Goal: Communication & Community: Share content

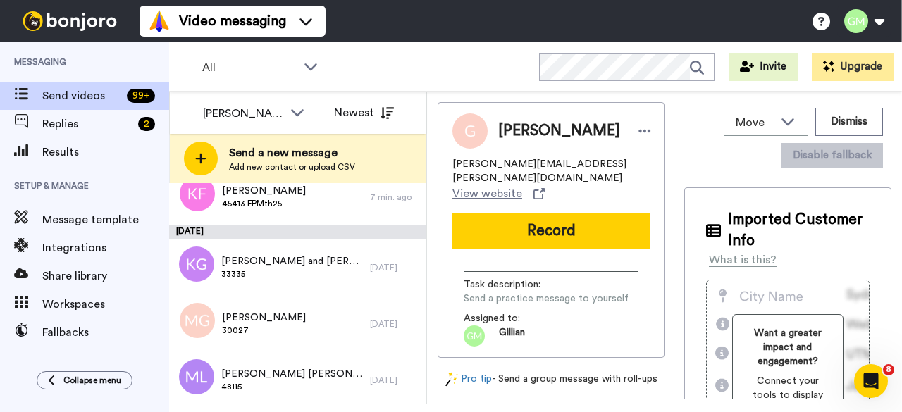
scroll to position [1057, 0]
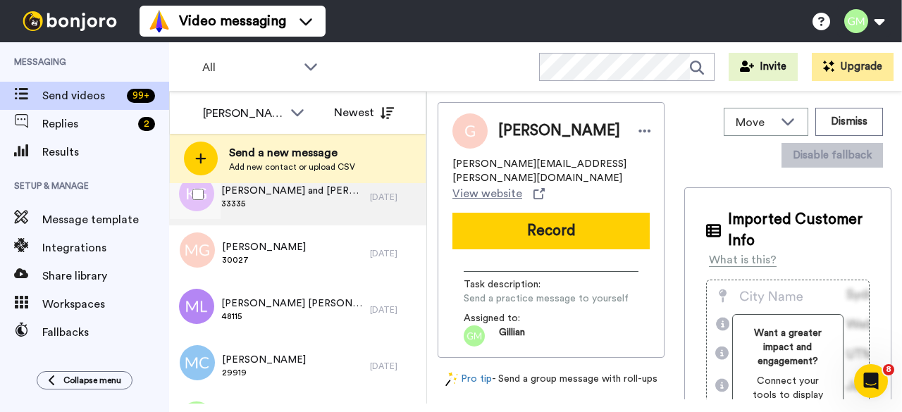
click at [292, 204] on span "33335" at bounding box center [292, 203] width 142 height 11
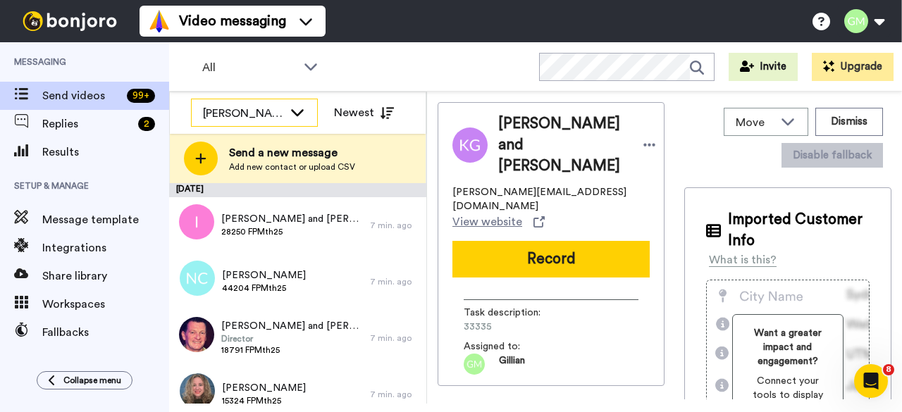
click at [240, 105] on div "[PERSON_NAME]" at bounding box center [243, 113] width 80 height 17
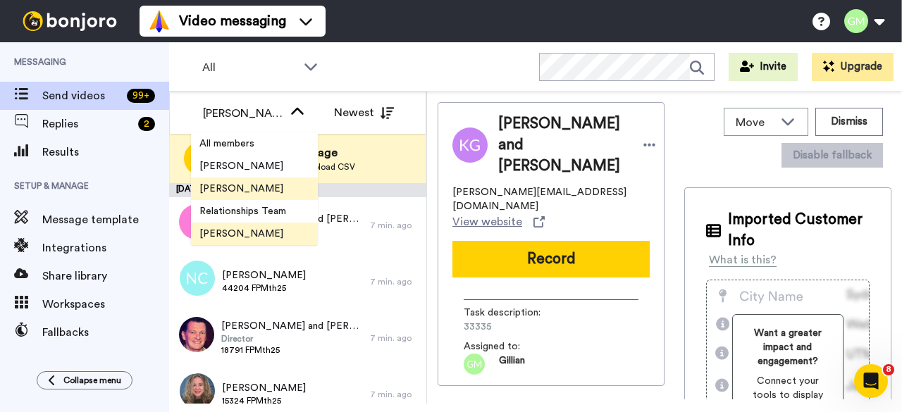
click at [252, 195] on li "[PERSON_NAME]" at bounding box center [254, 189] width 127 height 23
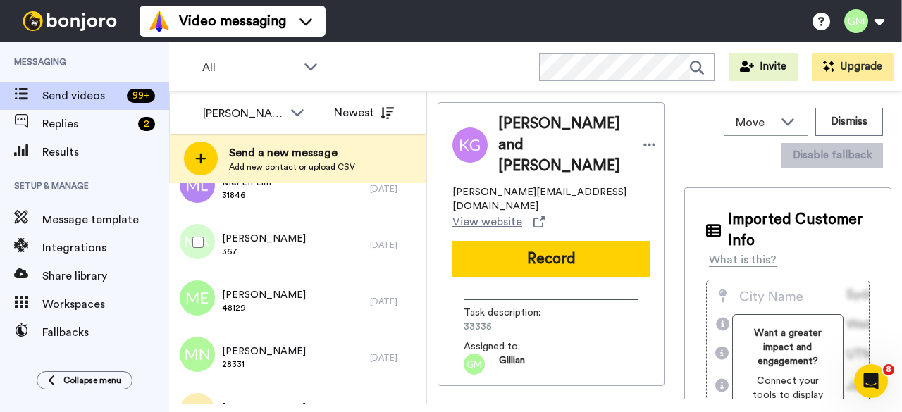
scroll to position [3134, 0]
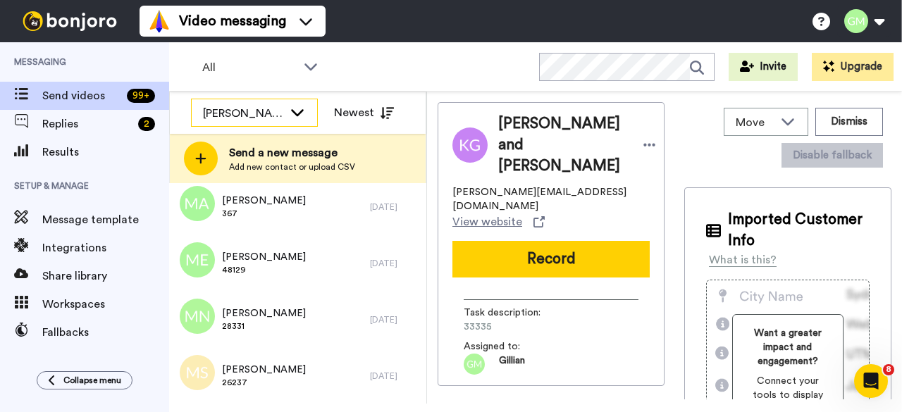
click at [271, 115] on div "[PERSON_NAME]" at bounding box center [243, 113] width 80 height 17
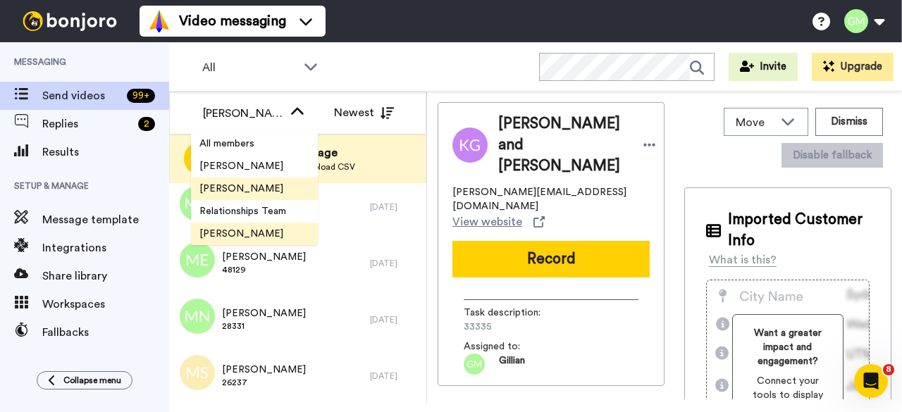
click at [257, 225] on li "[PERSON_NAME]" at bounding box center [254, 234] width 127 height 23
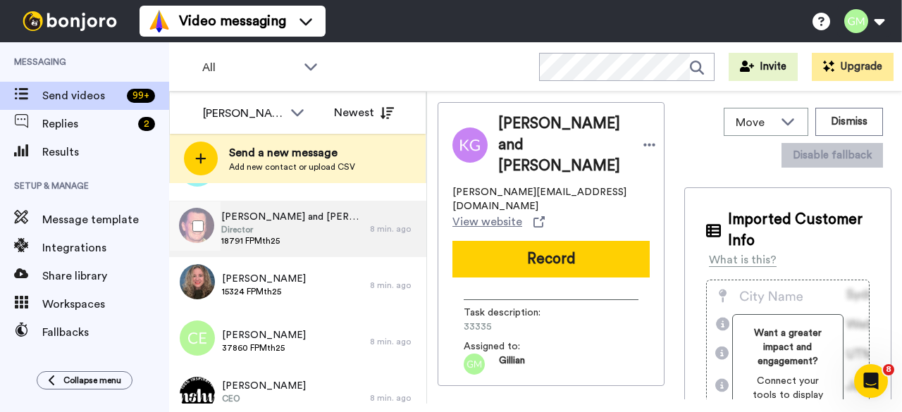
scroll to position [141, 0]
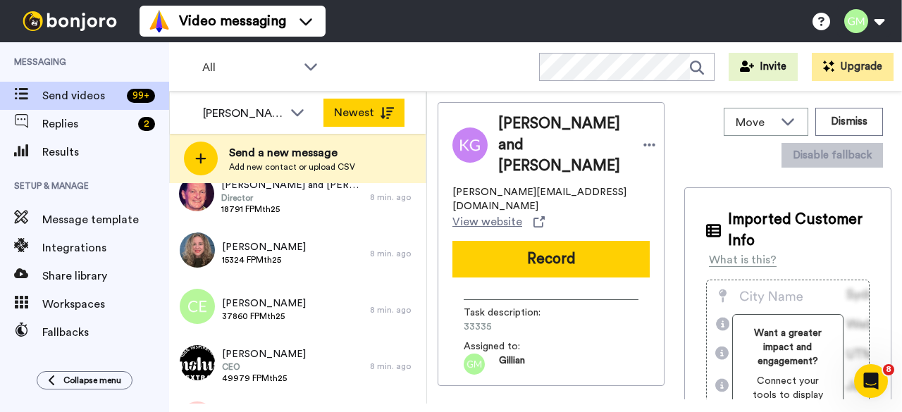
click at [359, 106] on button "Newest" at bounding box center [364, 113] width 81 height 28
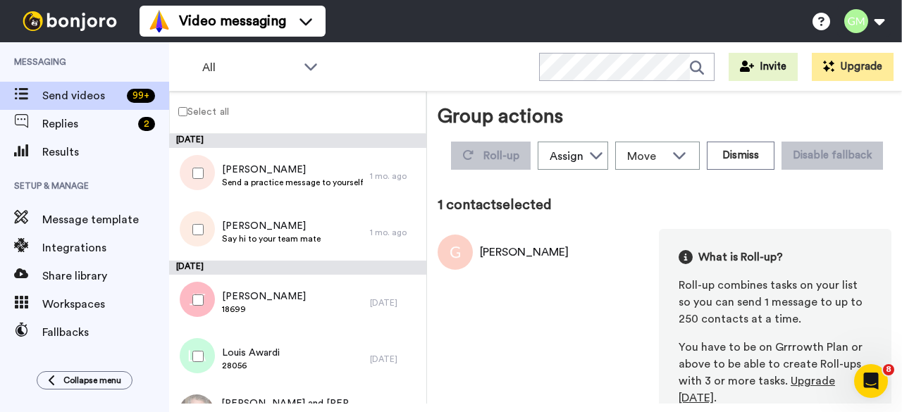
click at [214, 217] on div at bounding box center [195, 229] width 51 height 49
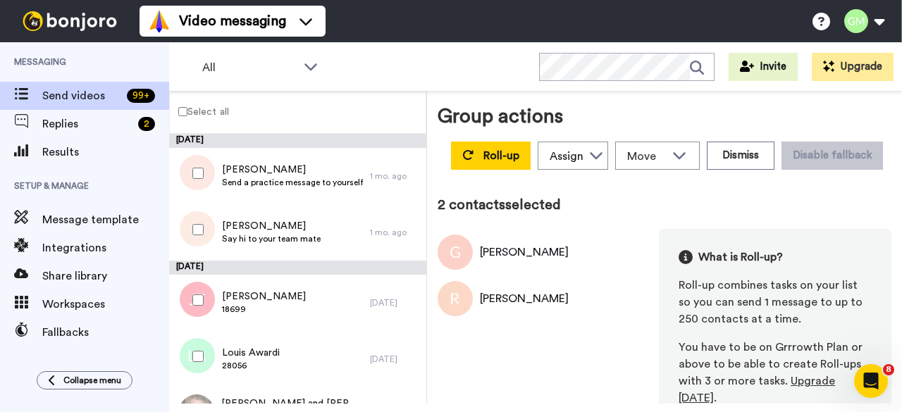
click at [206, 231] on div at bounding box center [195, 229] width 51 height 49
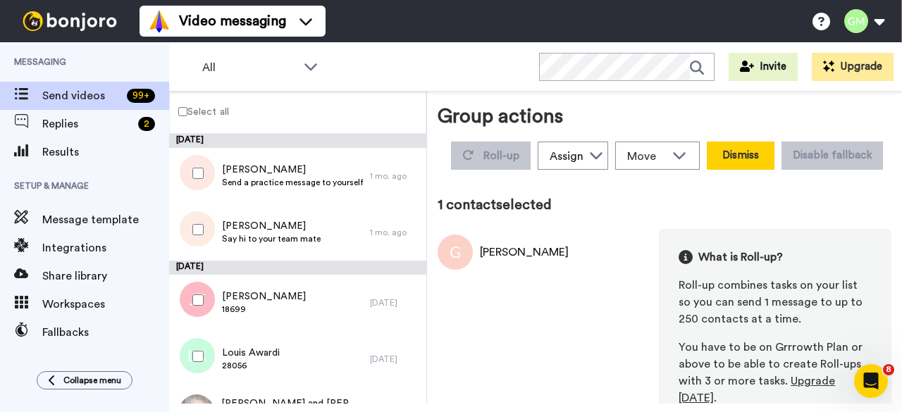
click at [775, 152] on button "Dismiss" at bounding box center [741, 156] width 68 height 28
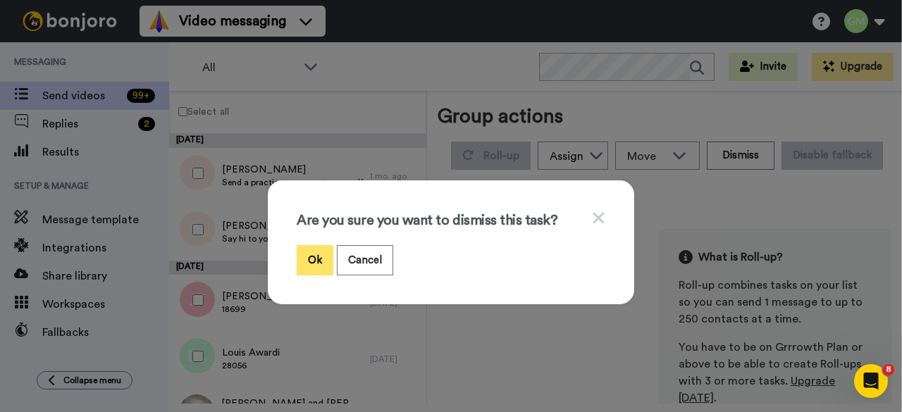
click at [311, 260] on button "Ok" at bounding box center [315, 260] width 37 height 30
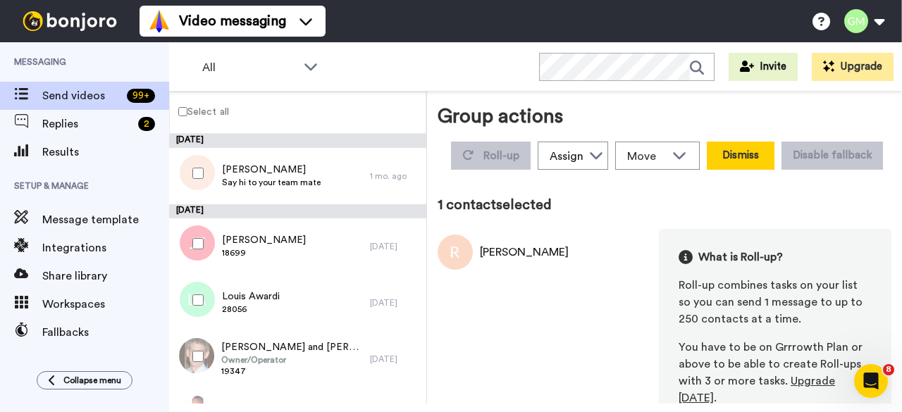
click at [775, 152] on button "Dismiss" at bounding box center [741, 156] width 68 height 28
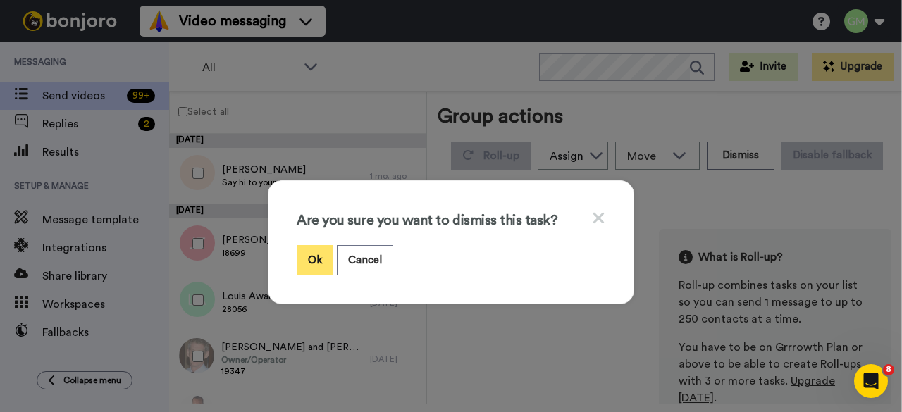
click at [320, 262] on button "Ok" at bounding box center [315, 260] width 37 height 30
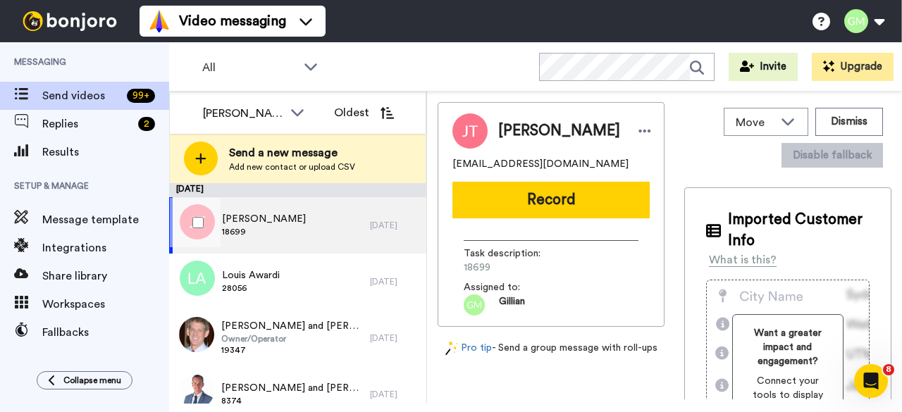
click at [295, 228] on div "Jean Tierney 18699" at bounding box center [269, 225] width 201 height 56
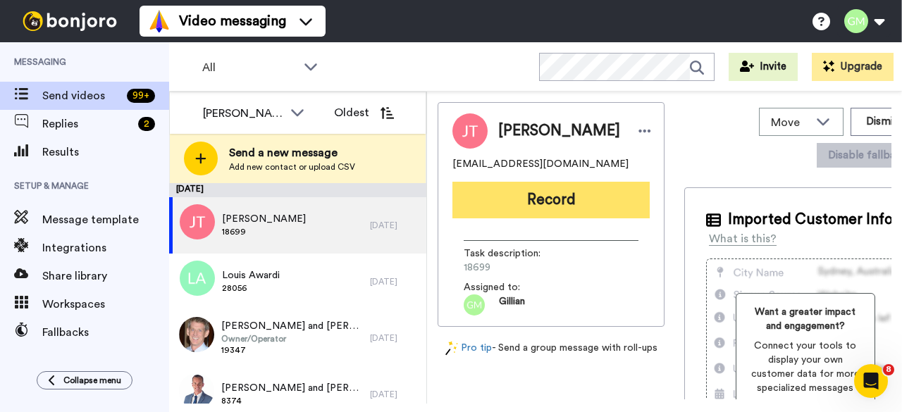
click at [553, 196] on button "Record" at bounding box center [551, 200] width 197 height 37
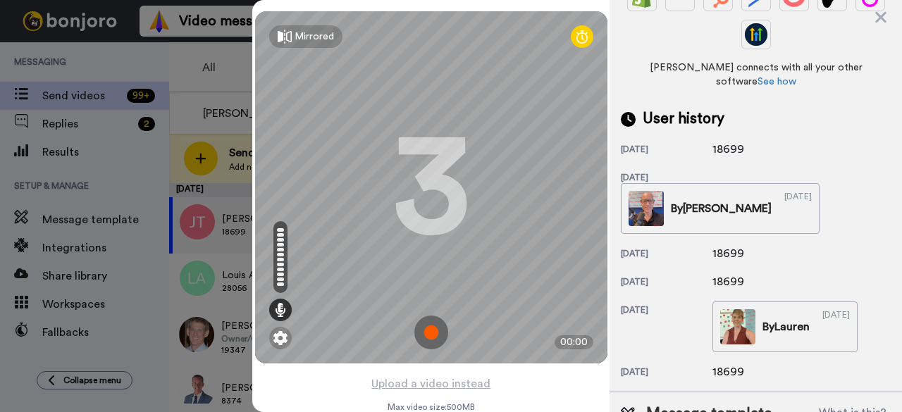
scroll to position [423, 0]
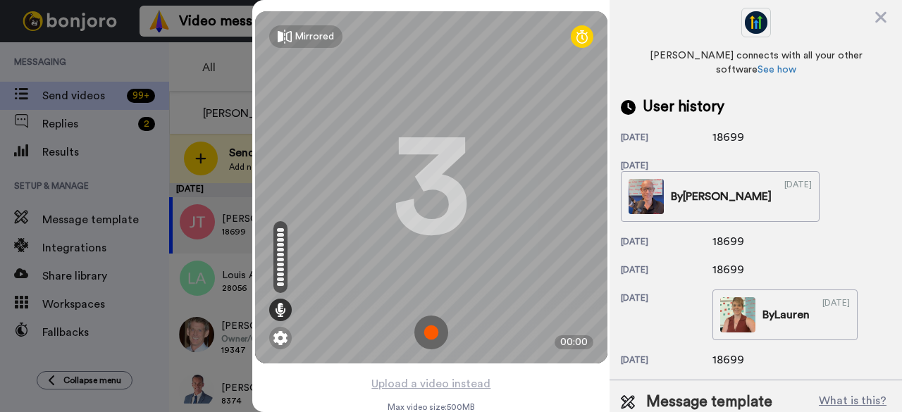
drag, startPoint x: 728, startPoint y: 123, endPoint x: 716, endPoint y: 118, distance: 12.3
click at [697, 129] on div "21 days ago 18699" at bounding box center [756, 137] width 270 height 17
copy div "18699"
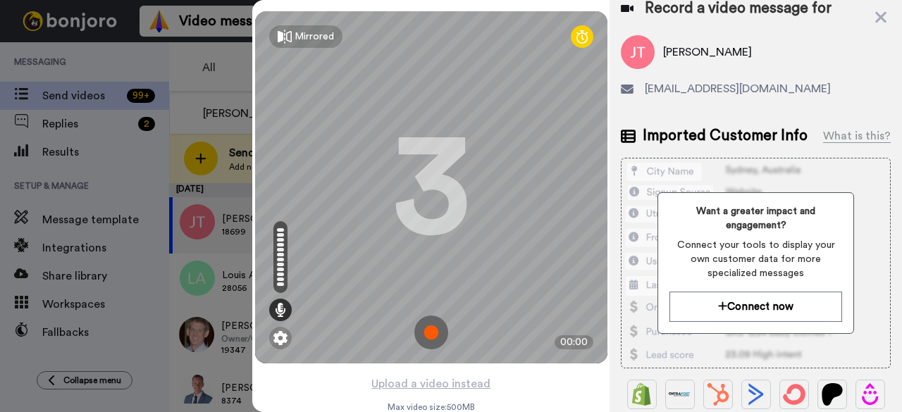
scroll to position [0, 0]
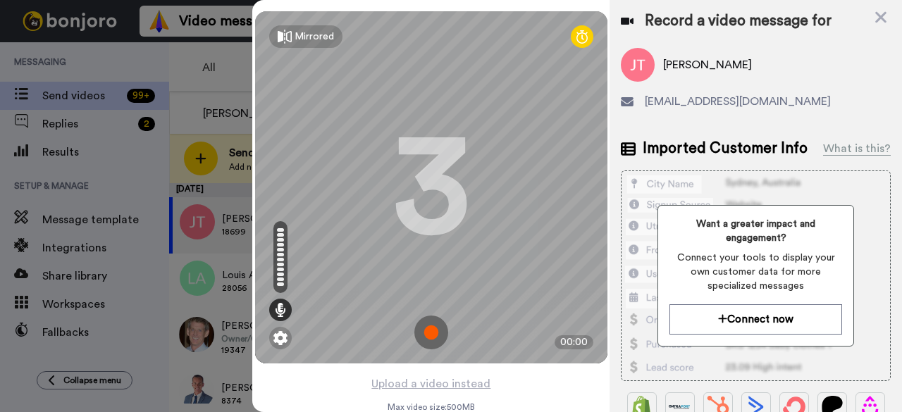
click at [422, 324] on img at bounding box center [432, 333] width 34 height 34
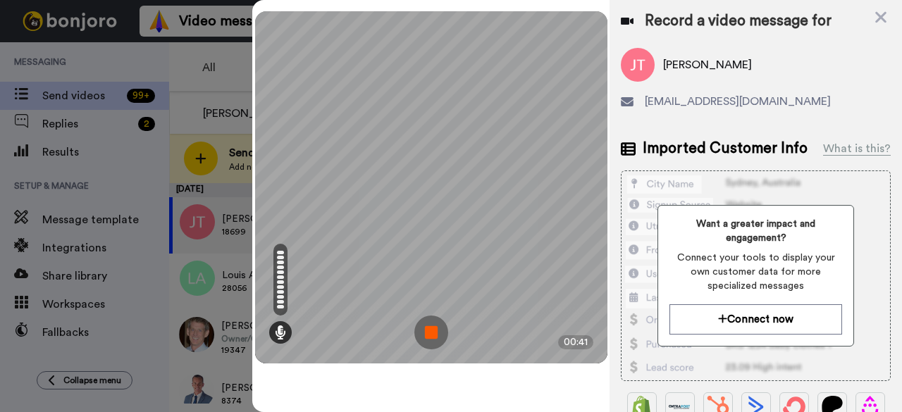
click at [436, 327] on img at bounding box center [432, 333] width 34 height 34
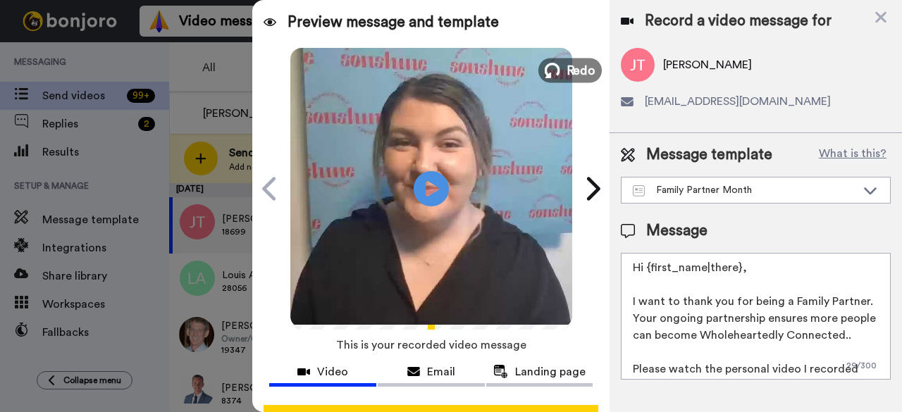
click at [567, 77] on span "Redo" at bounding box center [581, 70] width 30 height 18
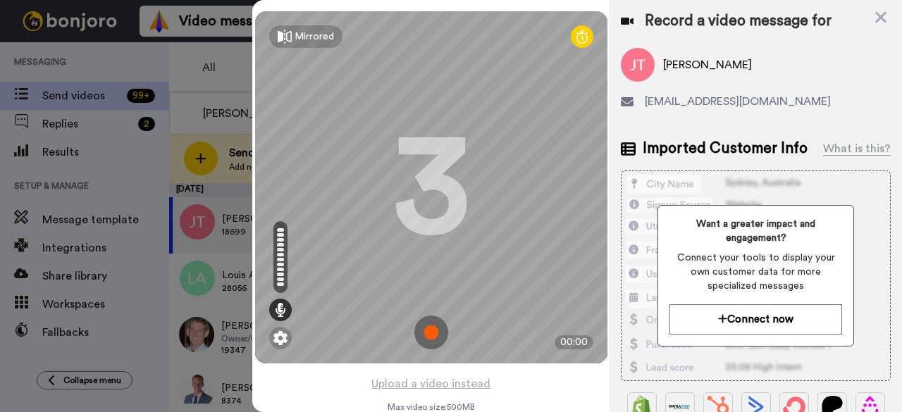
click at [431, 325] on img at bounding box center [432, 333] width 34 height 34
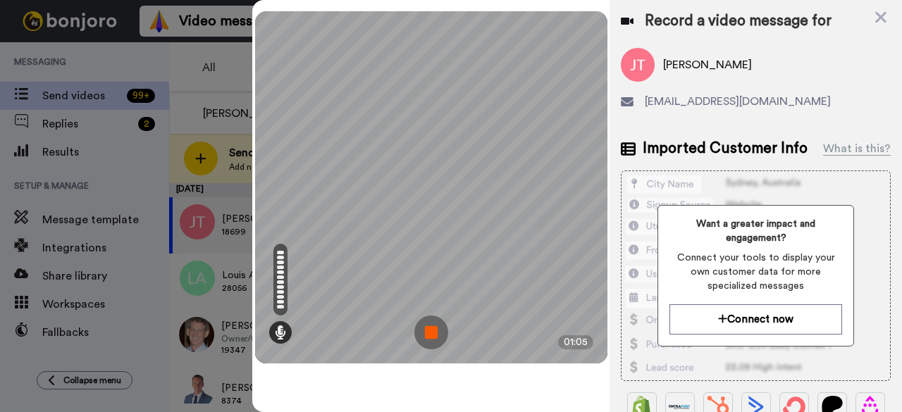
click at [431, 329] on img at bounding box center [432, 333] width 34 height 34
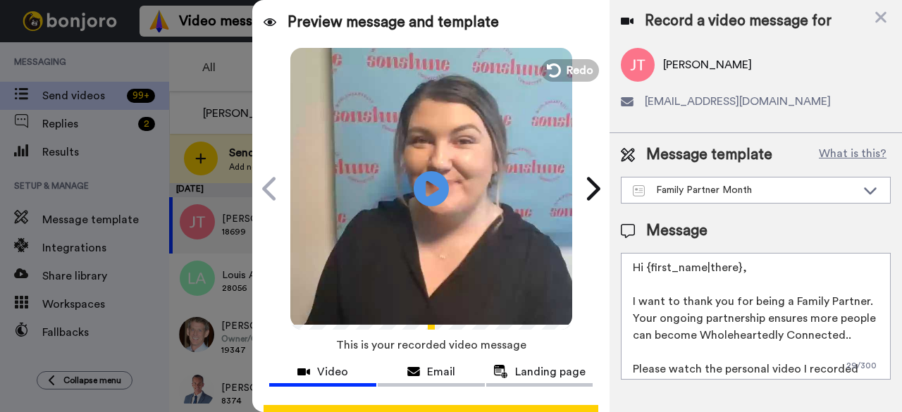
scroll to position [130, 0]
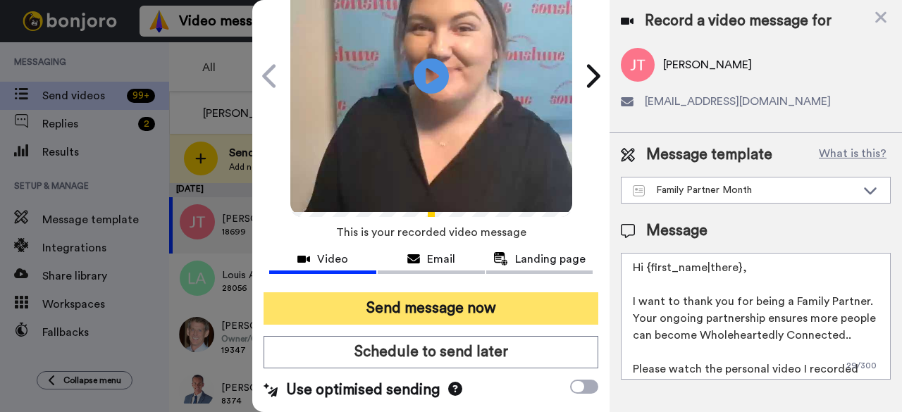
click at [441, 293] on button "Send message now" at bounding box center [431, 309] width 335 height 32
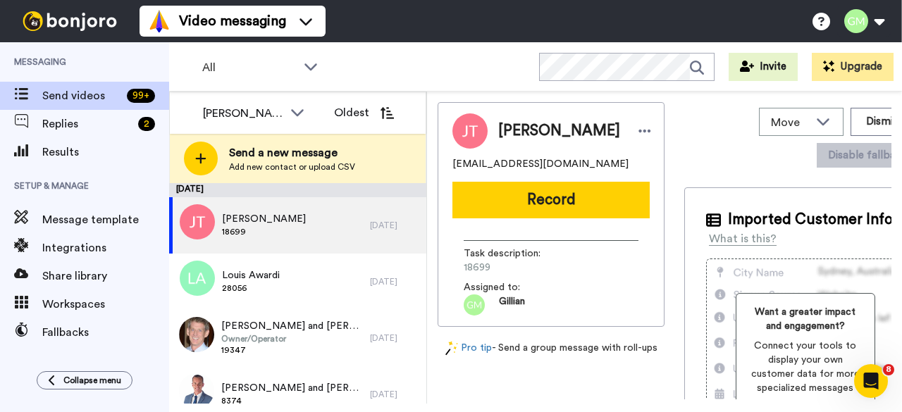
scroll to position [0, 0]
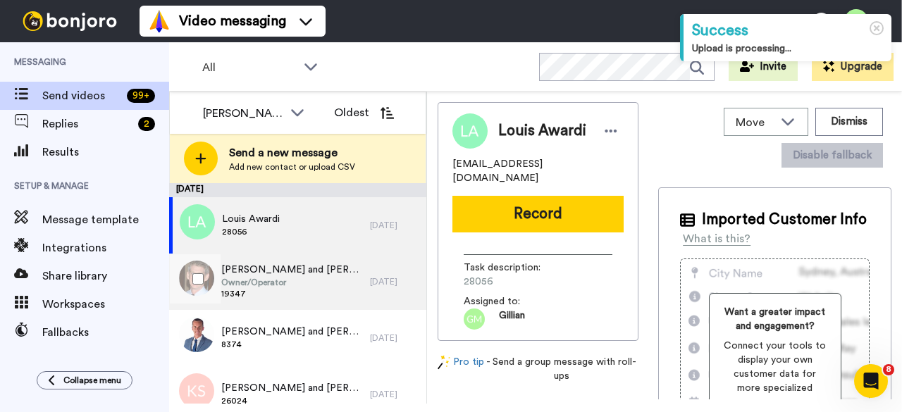
click at [321, 268] on span "[PERSON_NAME] and [PERSON_NAME]" at bounding box center [292, 270] width 142 height 14
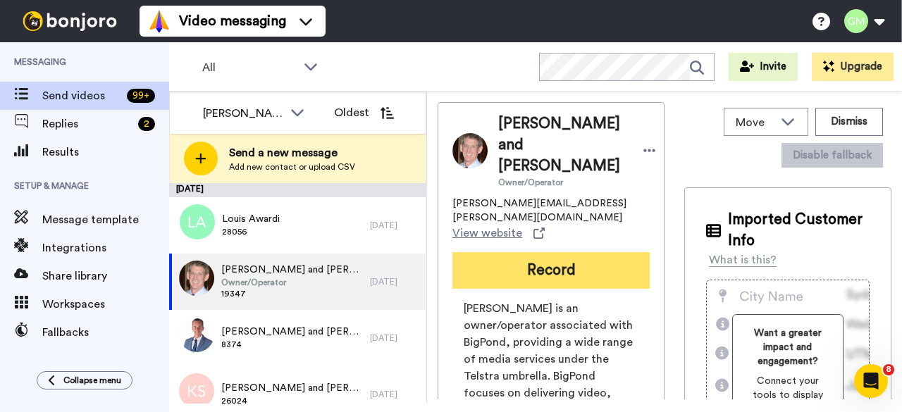
click at [496, 252] on button "Record" at bounding box center [551, 270] width 197 height 37
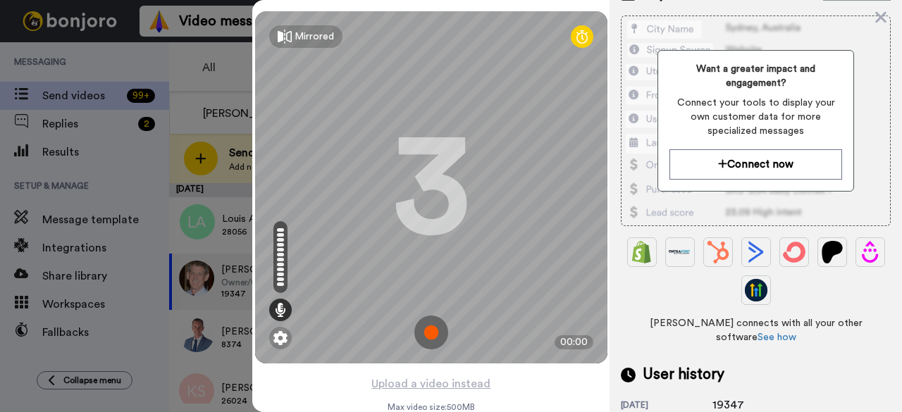
scroll to position [568, 0]
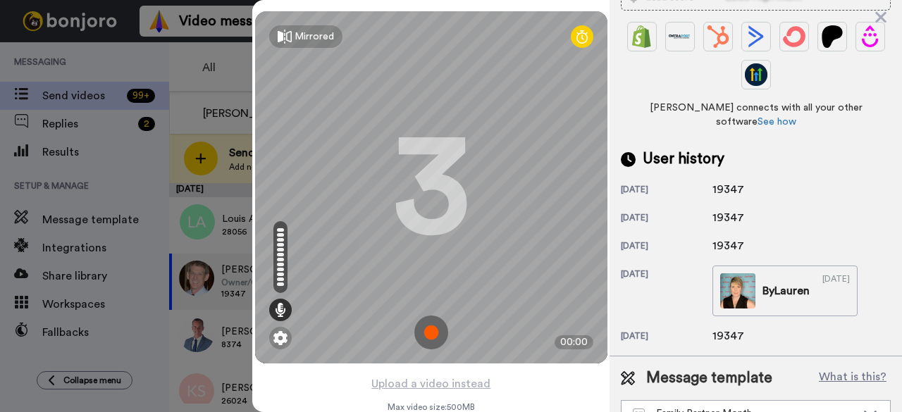
drag, startPoint x: 750, startPoint y: 157, endPoint x: 696, endPoint y: 163, distance: 53.9
click at [696, 181] on div "[DATE] 19347" at bounding box center [756, 189] width 270 height 17
copy div "19347"
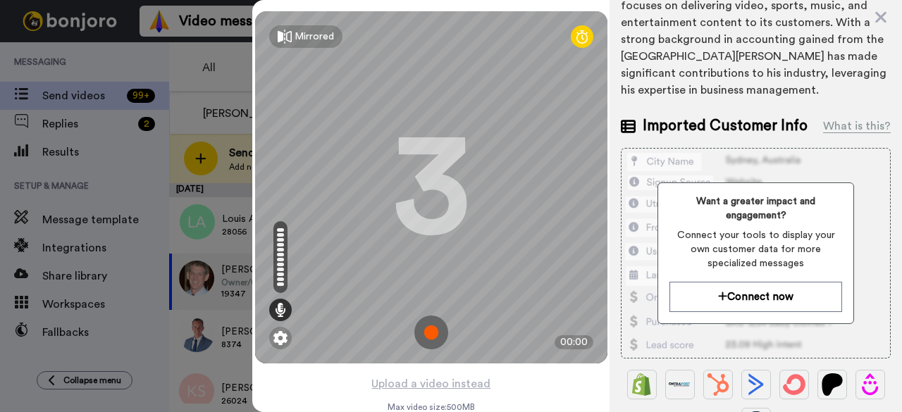
scroll to position [216, 0]
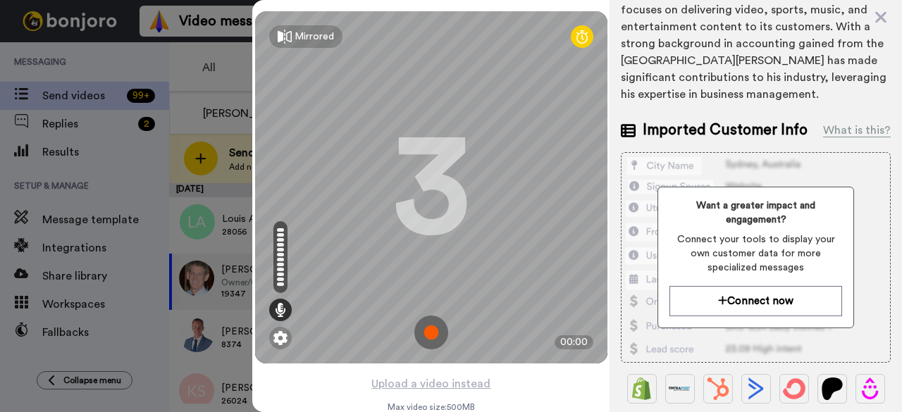
click at [436, 325] on img at bounding box center [432, 333] width 34 height 34
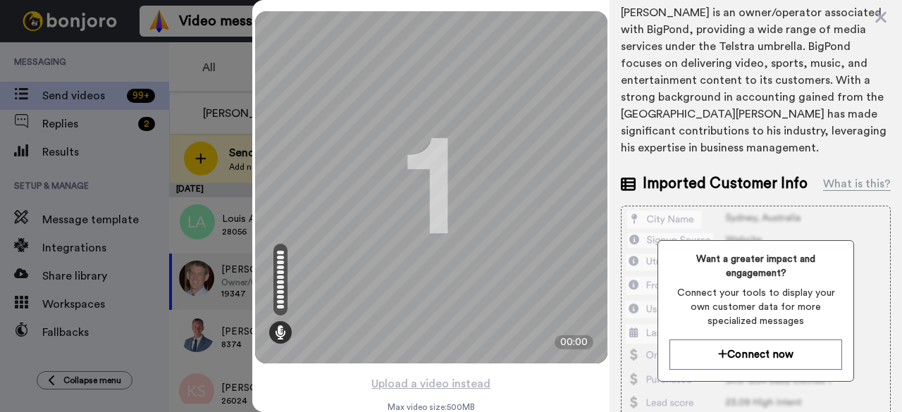
scroll to position [0, 0]
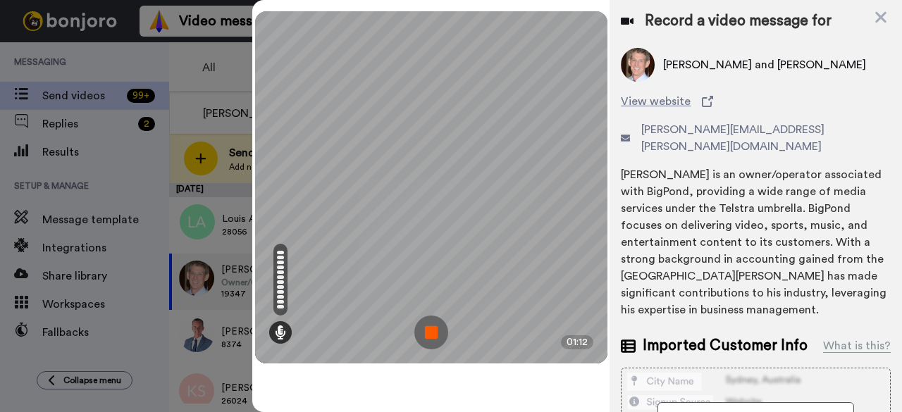
click at [437, 335] on img at bounding box center [432, 333] width 34 height 34
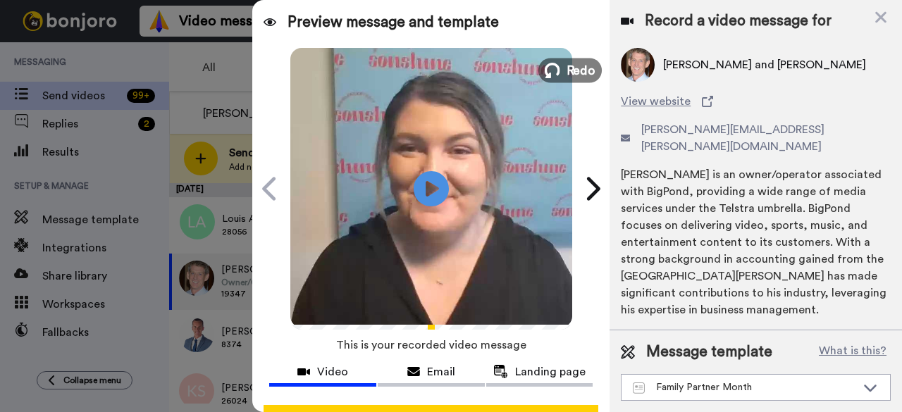
click at [575, 72] on span "Redo" at bounding box center [581, 70] width 30 height 18
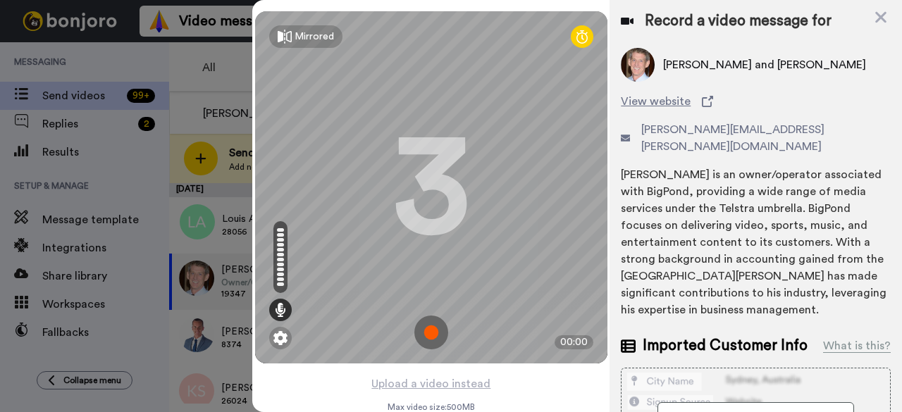
click at [429, 335] on img at bounding box center [432, 333] width 34 height 34
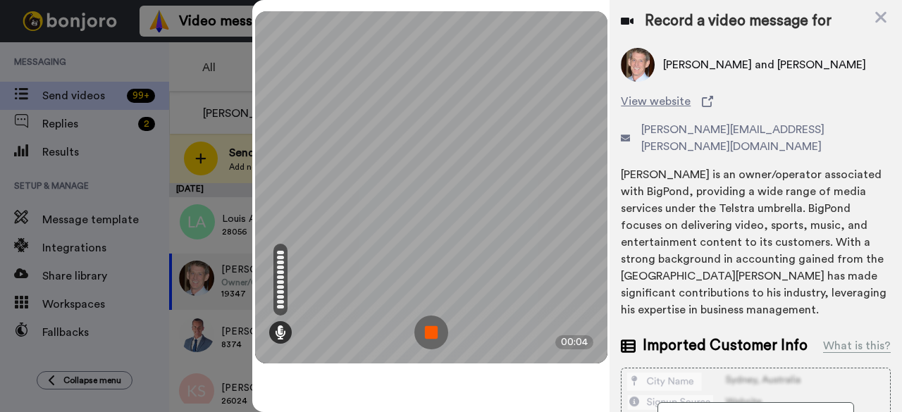
click at [438, 338] on img at bounding box center [432, 333] width 34 height 34
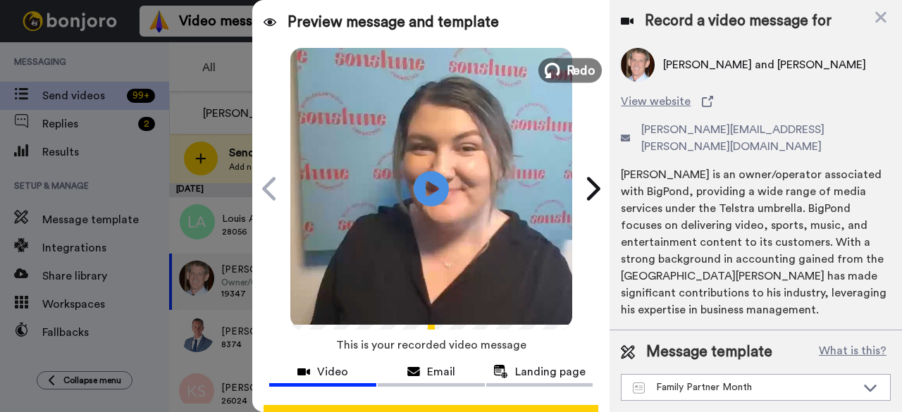
click at [572, 63] on span "Redo" at bounding box center [581, 70] width 30 height 18
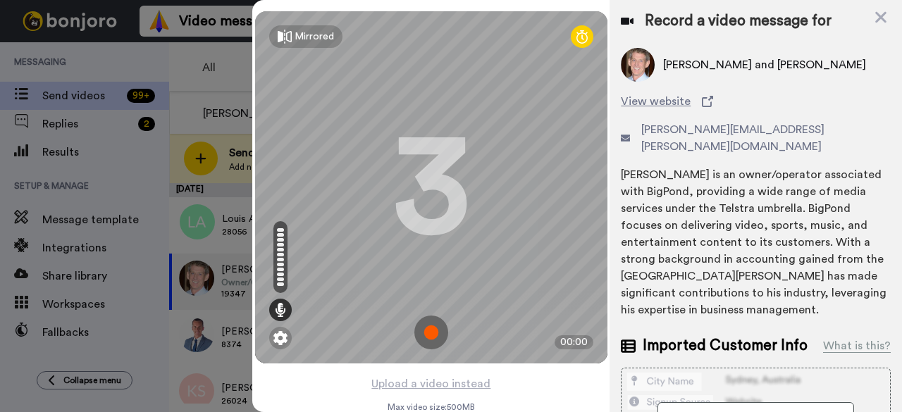
click at [431, 322] on img at bounding box center [432, 333] width 34 height 34
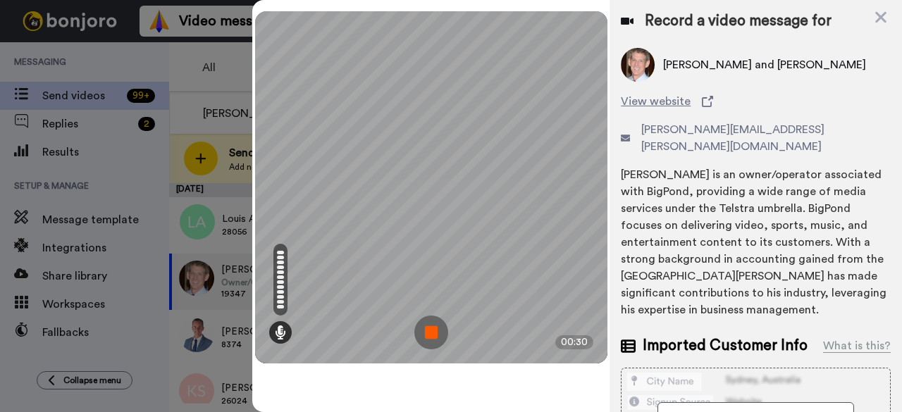
click at [437, 338] on img at bounding box center [432, 333] width 34 height 34
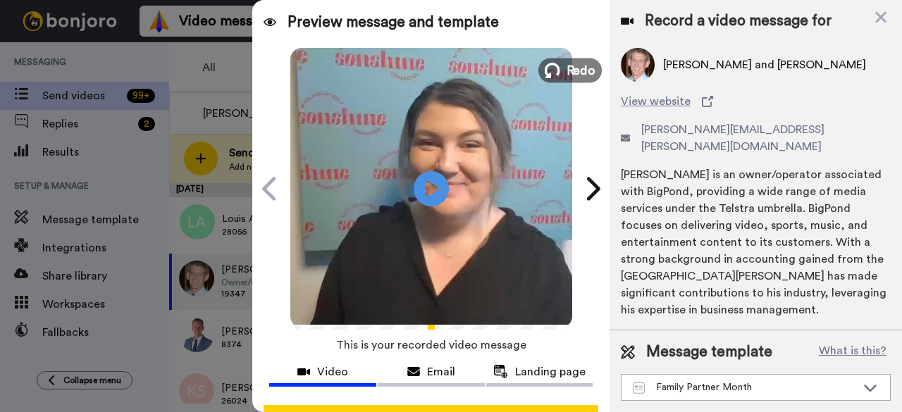
click at [572, 71] on span "Redo" at bounding box center [581, 70] width 30 height 18
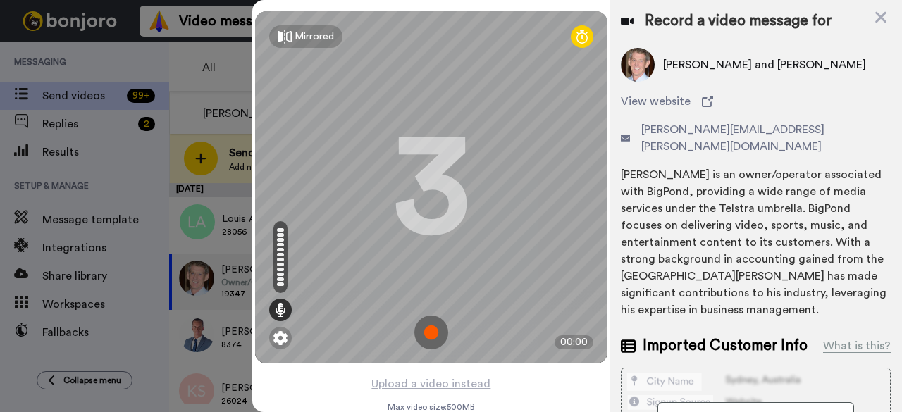
click at [424, 337] on img at bounding box center [432, 333] width 34 height 34
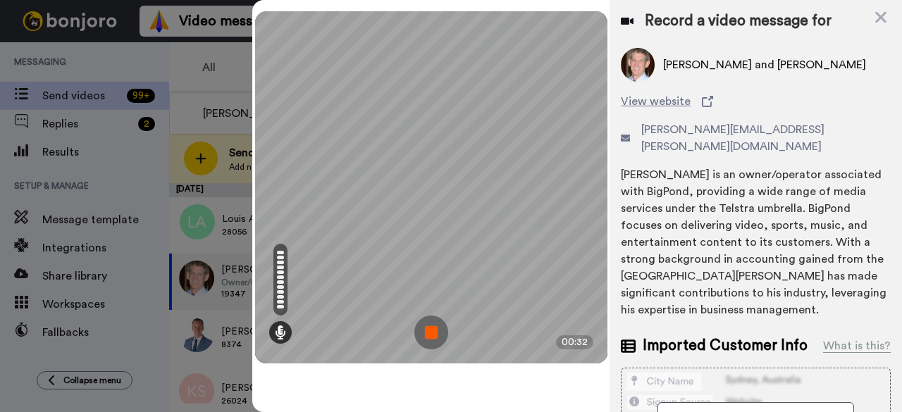
click at [424, 336] on img at bounding box center [432, 333] width 34 height 34
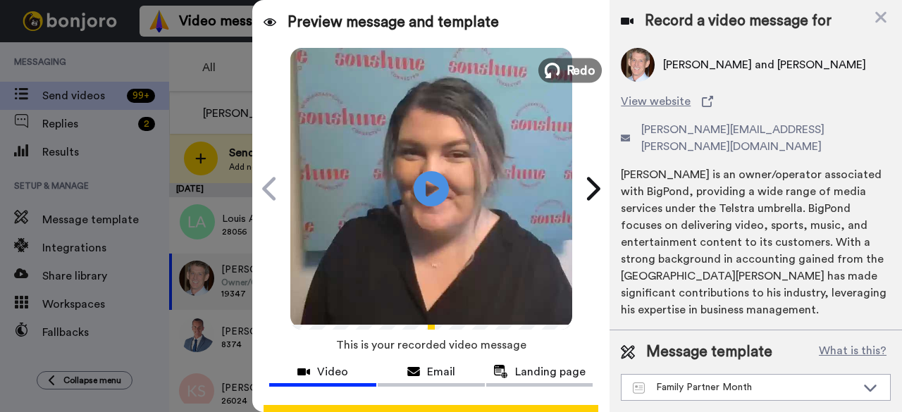
click at [566, 69] on span "Redo" at bounding box center [581, 70] width 30 height 18
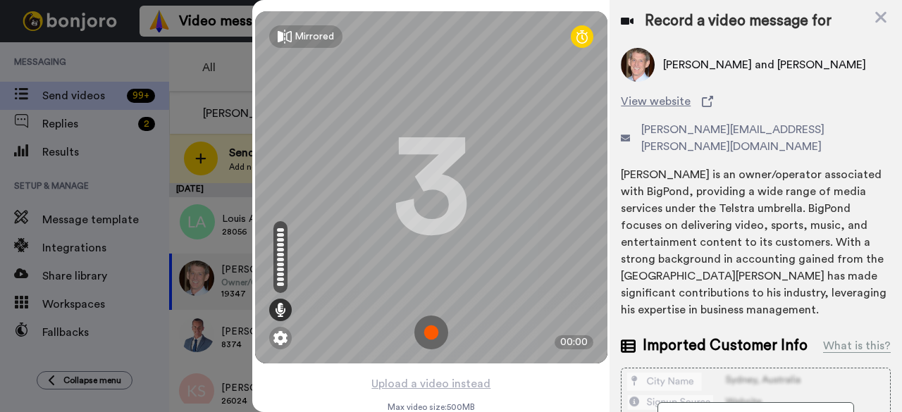
click at [426, 326] on img at bounding box center [432, 333] width 34 height 34
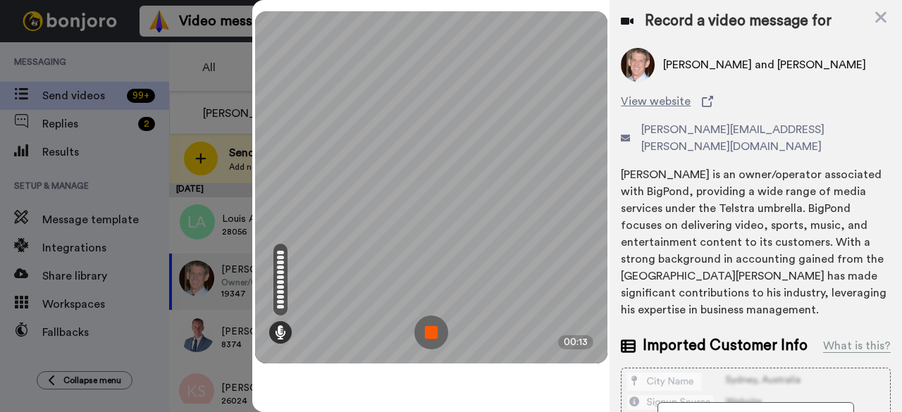
click at [439, 333] on img at bounding box center [432, 333] width 34 height 34
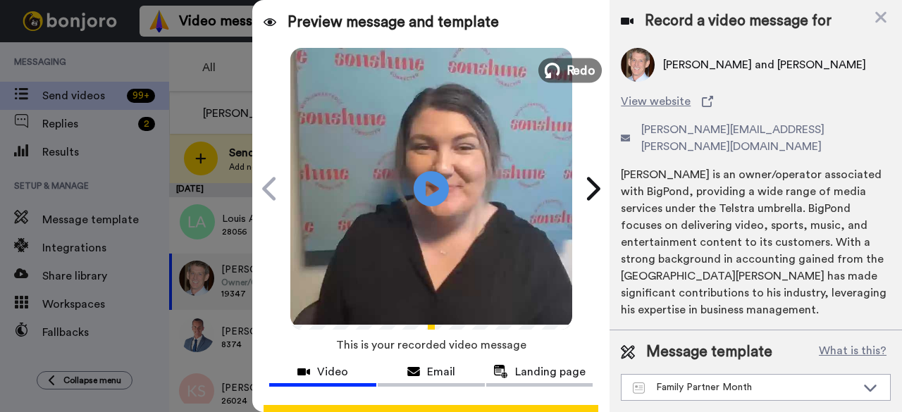
click at [568, 73] on span "Redo" at bounding box center [581, 70] width 30 height 18
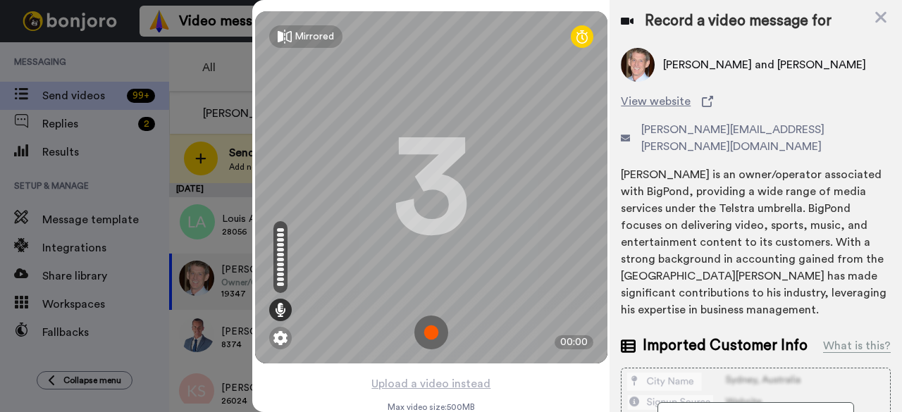
click at [424, 339] on img at bounding box center [432, 333] width 34 height 34
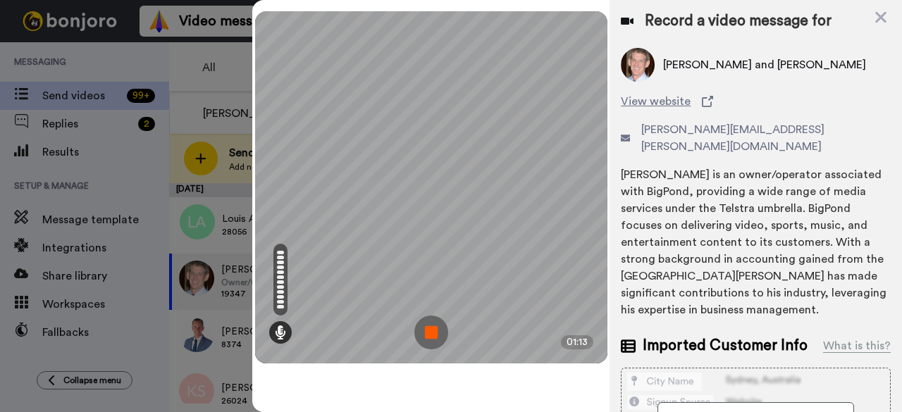
click at [432, 328] on img at bounding box center [432, 333] width 34 height 34
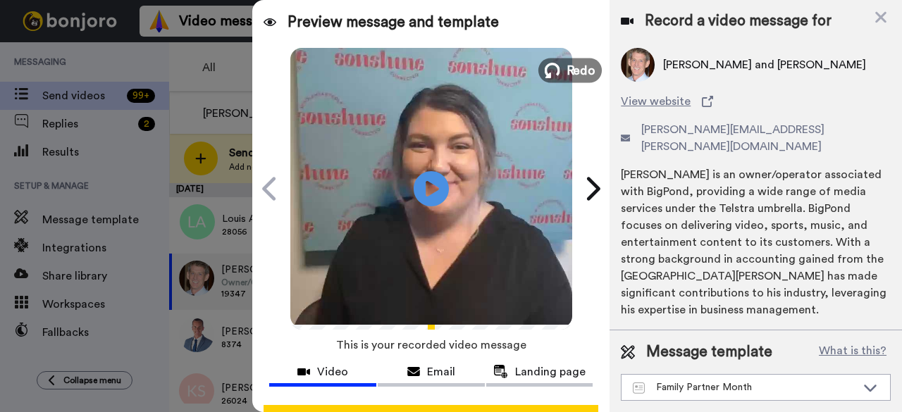
click at [567, 75] on span "Redo" at bounding box center [581, 70] width 30 height 18
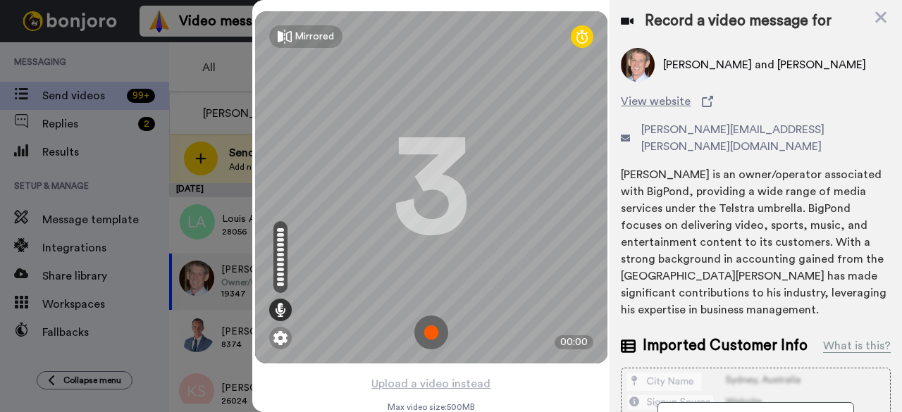
click at [430, 339] on img at bounding box center [432, 333] width 34 height 34
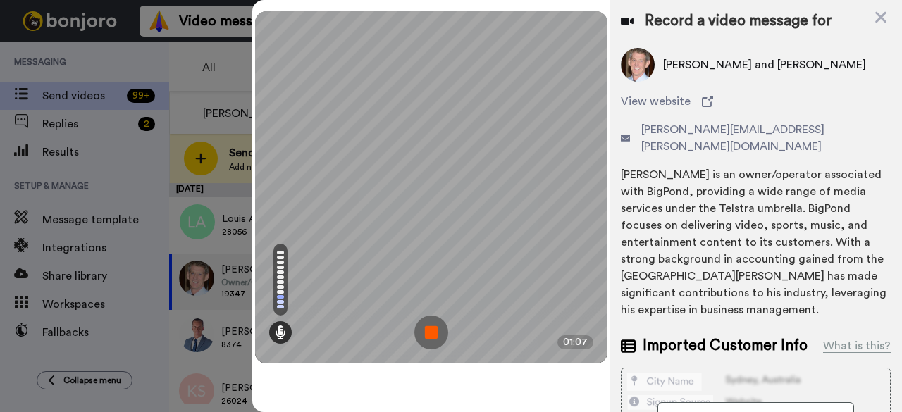
click at [433, 334] on img at bounding box center [432, 333] width 34 height 34
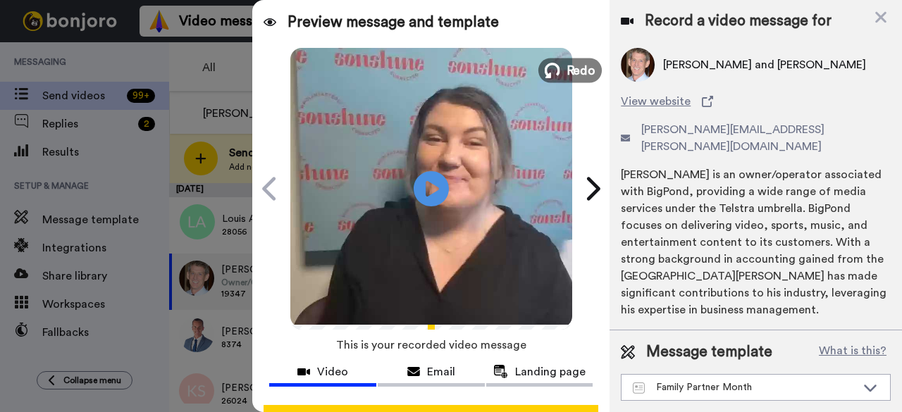
click at [588, 75] on span "Redo" at bounding box center [581, 70] width 30 height 18
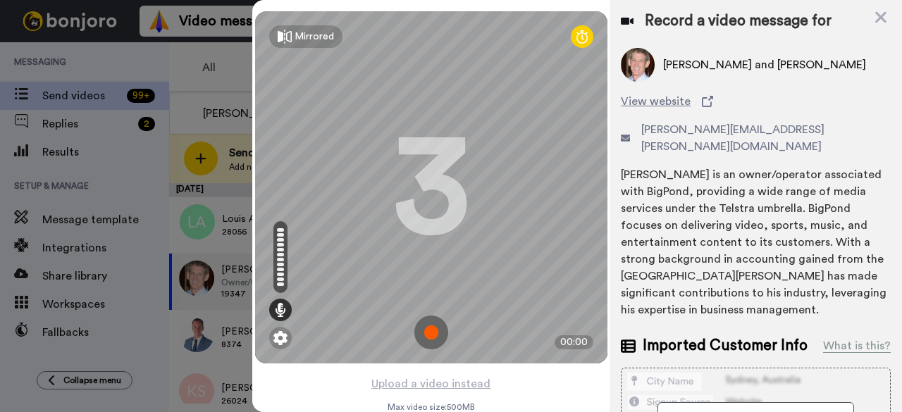
click at [432, 332] on img at bounding box center [432, 333] width 34 height 34
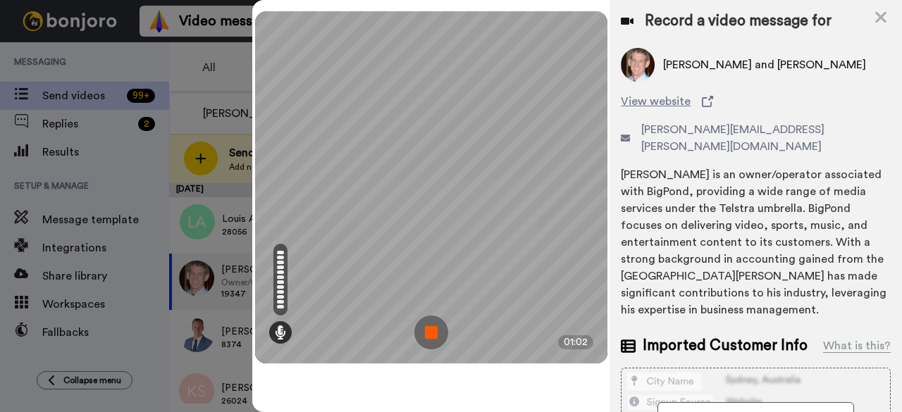
click at [435, 322] on img at bounding box center [432, 333] width 34 height 34
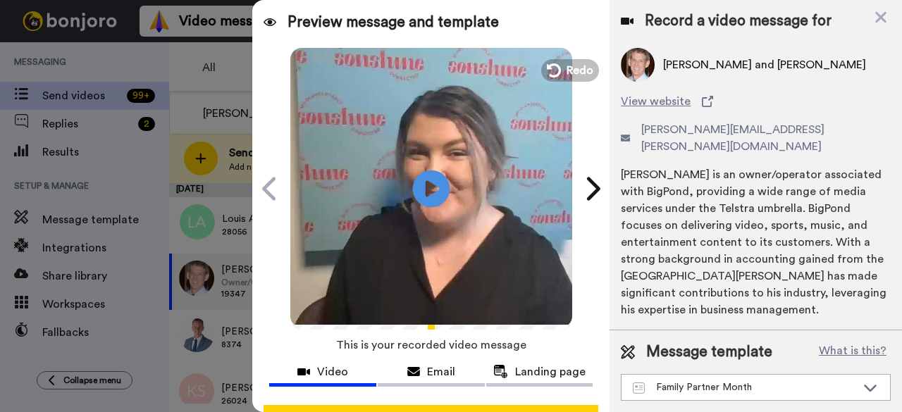
click at [430, 185] on icon "Play/Pause" at bounding box center [431, 188] width 37 height 67
click at [884, 15] on icon at bounding box center [881, 17] width 11 height 11
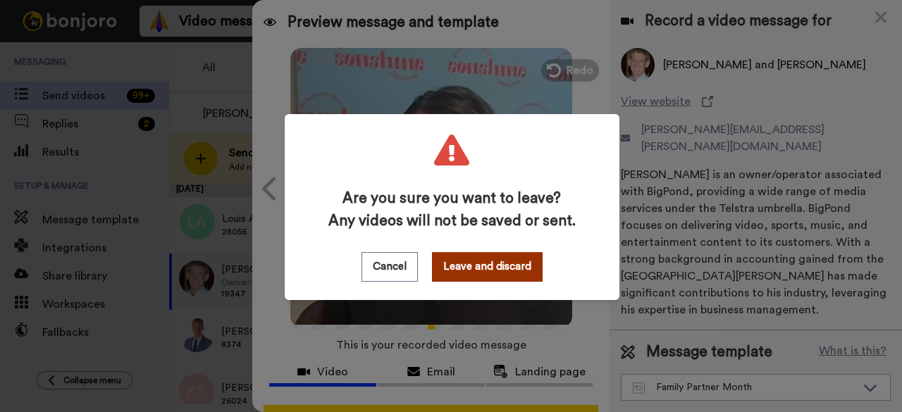
click at [498, 259] on button "Leave and discard" at bounding box center [487, 267] width 111 height 30
